Goal: Check status: Check status

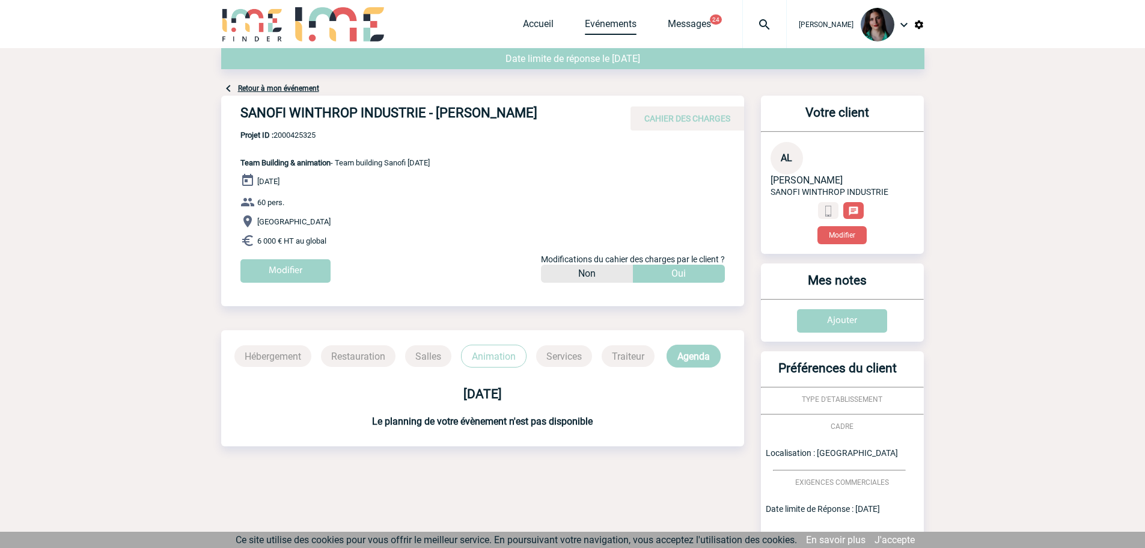
click at [616, 24] on link "Evénements" at bounding box center [611, 26] width 52 height 17
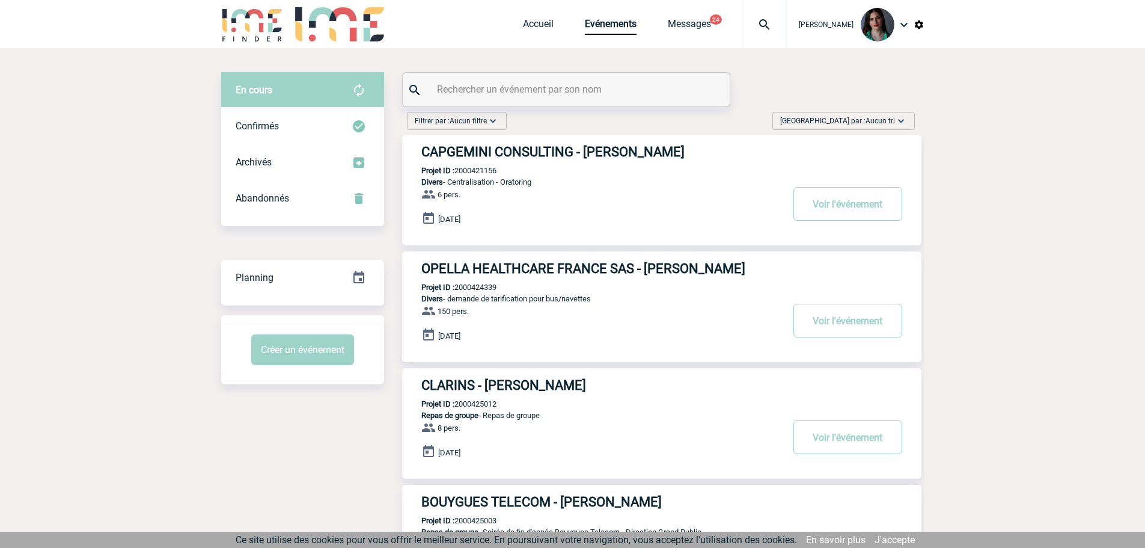
click at [530, 97] on input "text" at bounding box center [568, 89] width 268 height 17
paste input "2000425306"
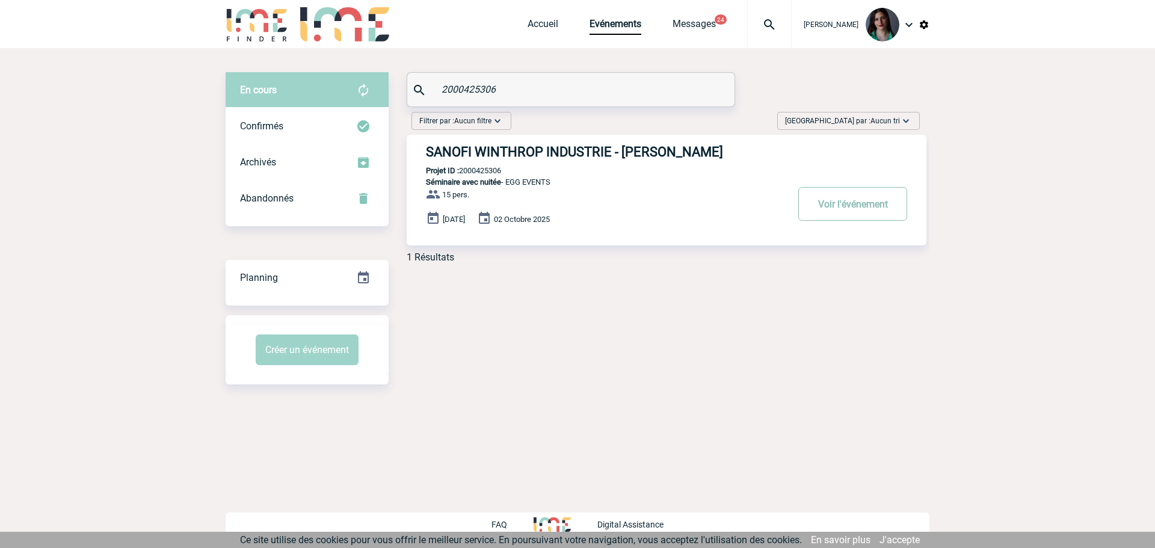
type input "2000425306"
click at [835, 217] on button "Voir l'événement" at bounding box center [852, 204] width 109 height 34
